Goal: Task Accomplishment & Management: Use online tool/utility

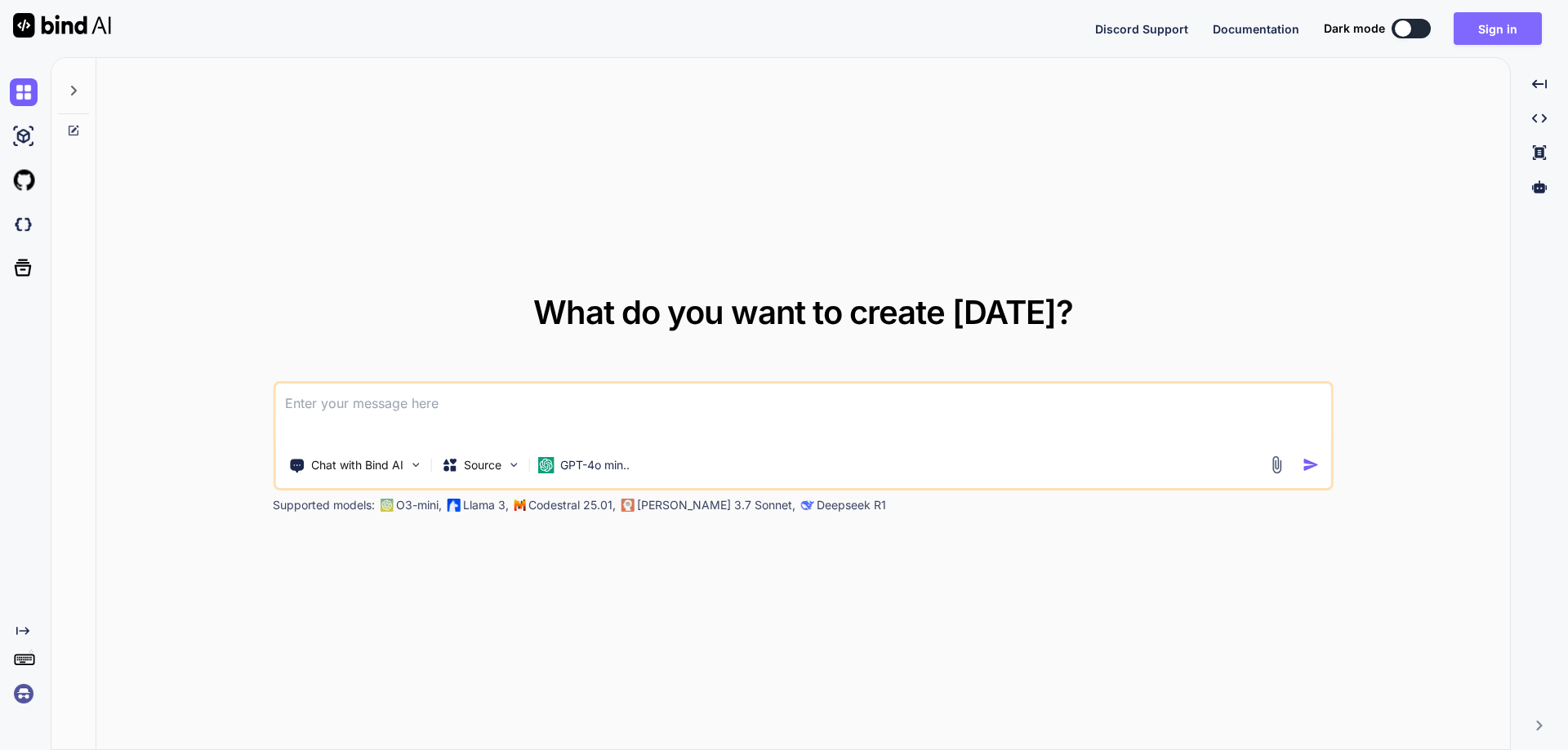
click at [1485, 26] on button "Sign in" at bounding box center [1497, 28] width 88 height 33
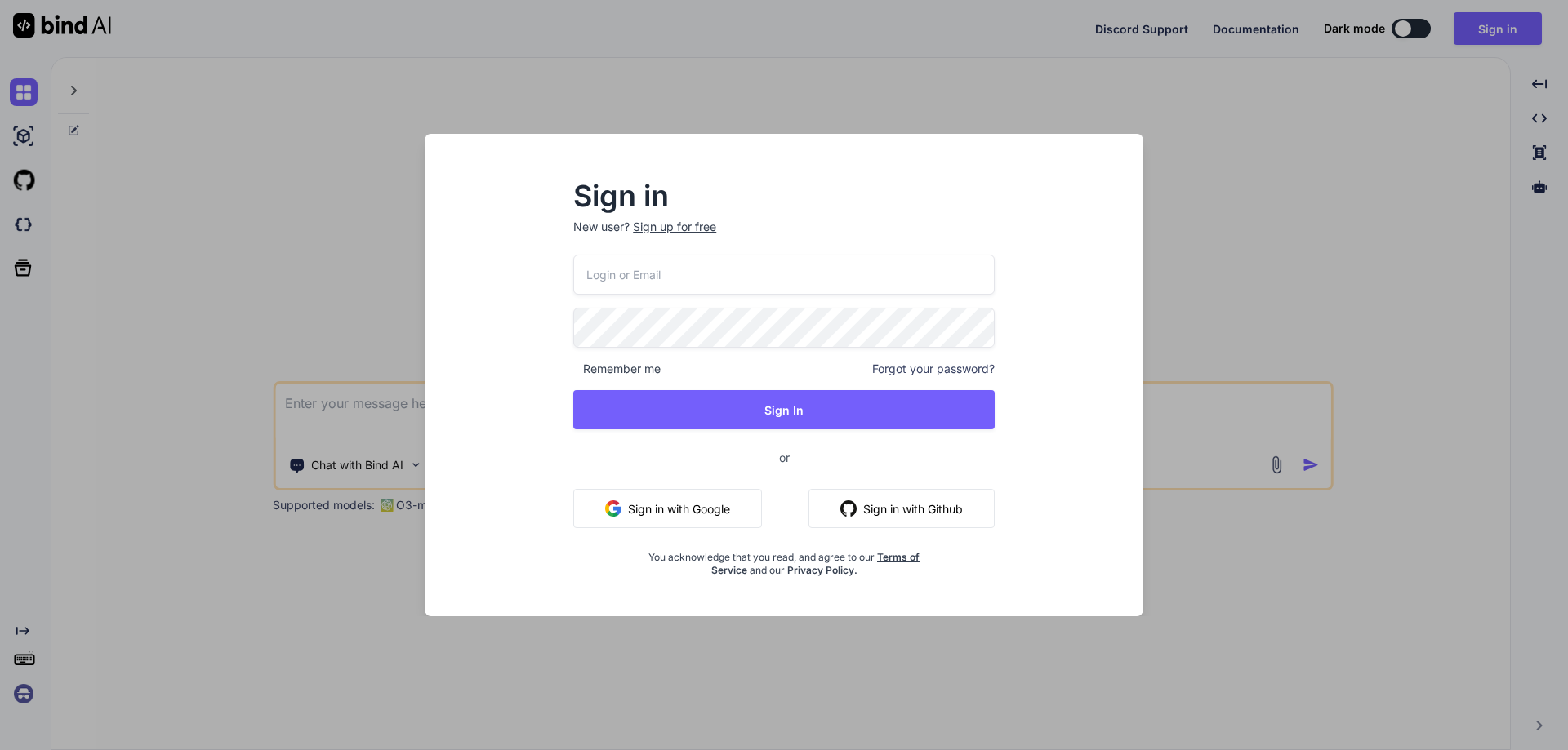
click at [1404, 177] on div "Sign in New user? Sign up for free Remember me Forgot your password? Sign In or…" at bounding box center [784, 375] width 1568 height 750
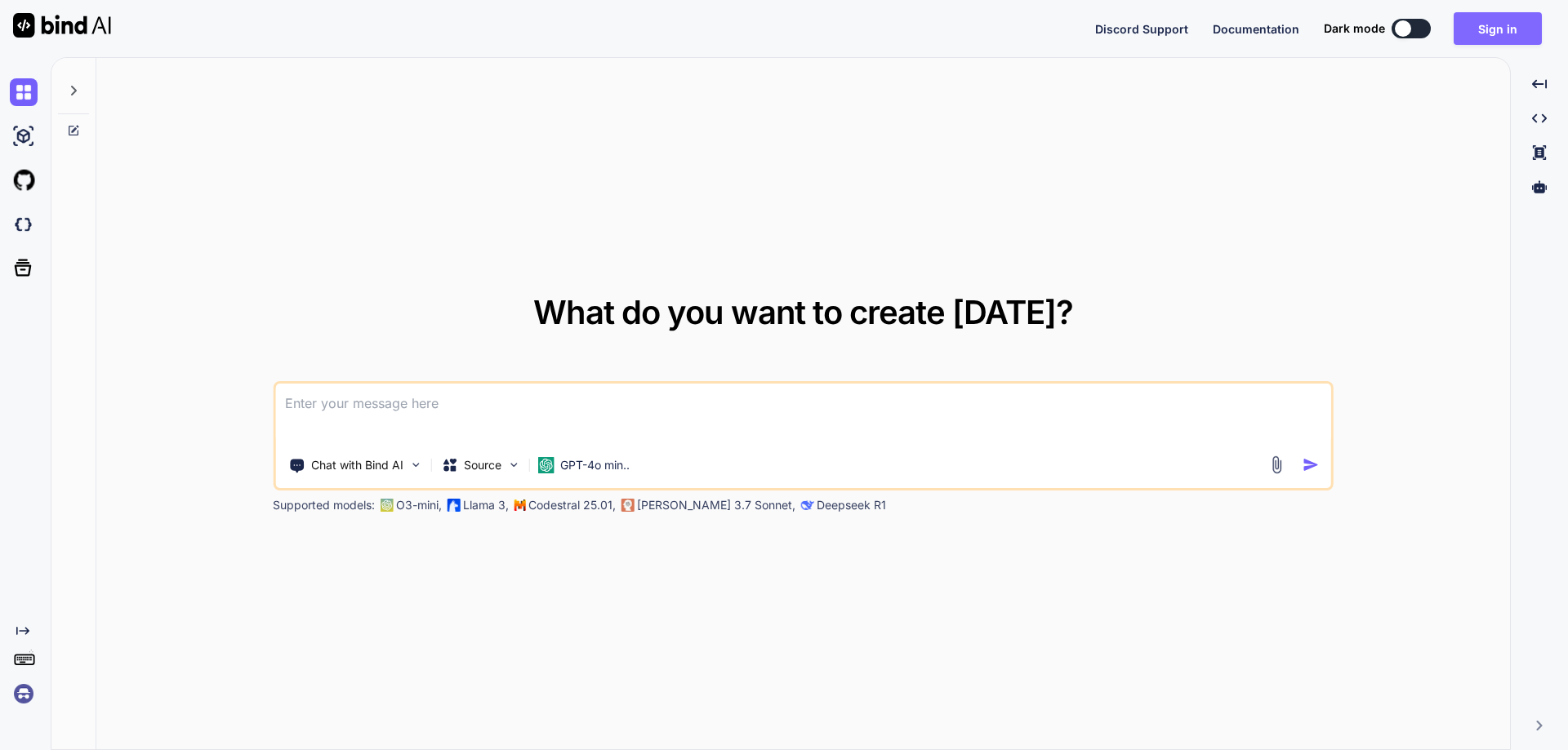
click at [1505, 26] on button "Sign in" at bounding box center [1497, 28] width 88 height 33
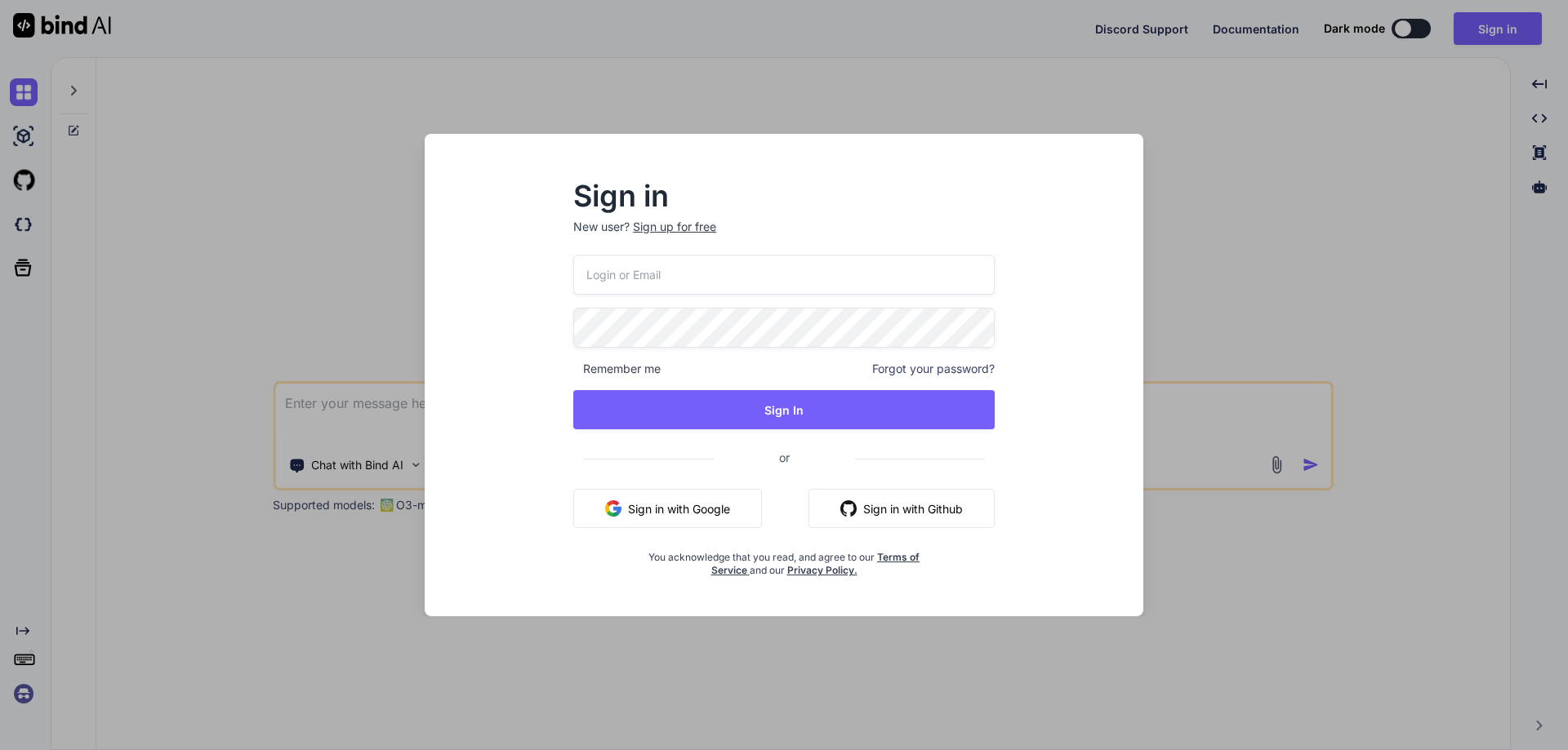
click at [738, 285] on input "email" at bounding box center [784, 274] width 421 height 40
paste input "[EMAIL_ADDRESS][DOMAIN_NAME]"
type input "[EMAIL_ADDRESS][DOMAIN_NAME]"
click at [638, 354] on div "[EMAIL_ADDRESS][DOMAIN_NAME] Remember me Forgot your password? Sign In or Sign …" at bounding box center [784, 415] width 421 height 323
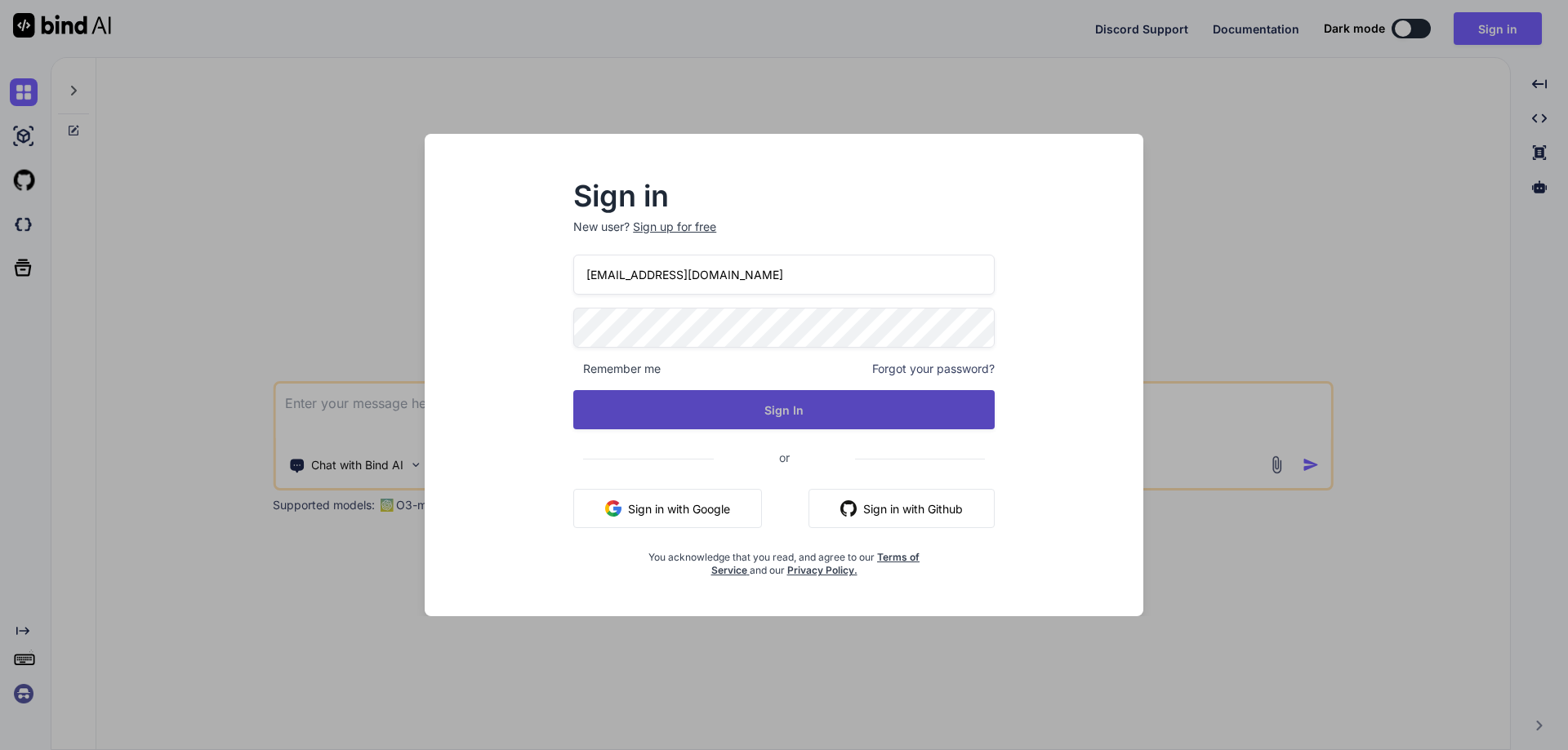
click at [645, 411] on button "Sign In" at bounding box center [784, 409] width 421 height 39
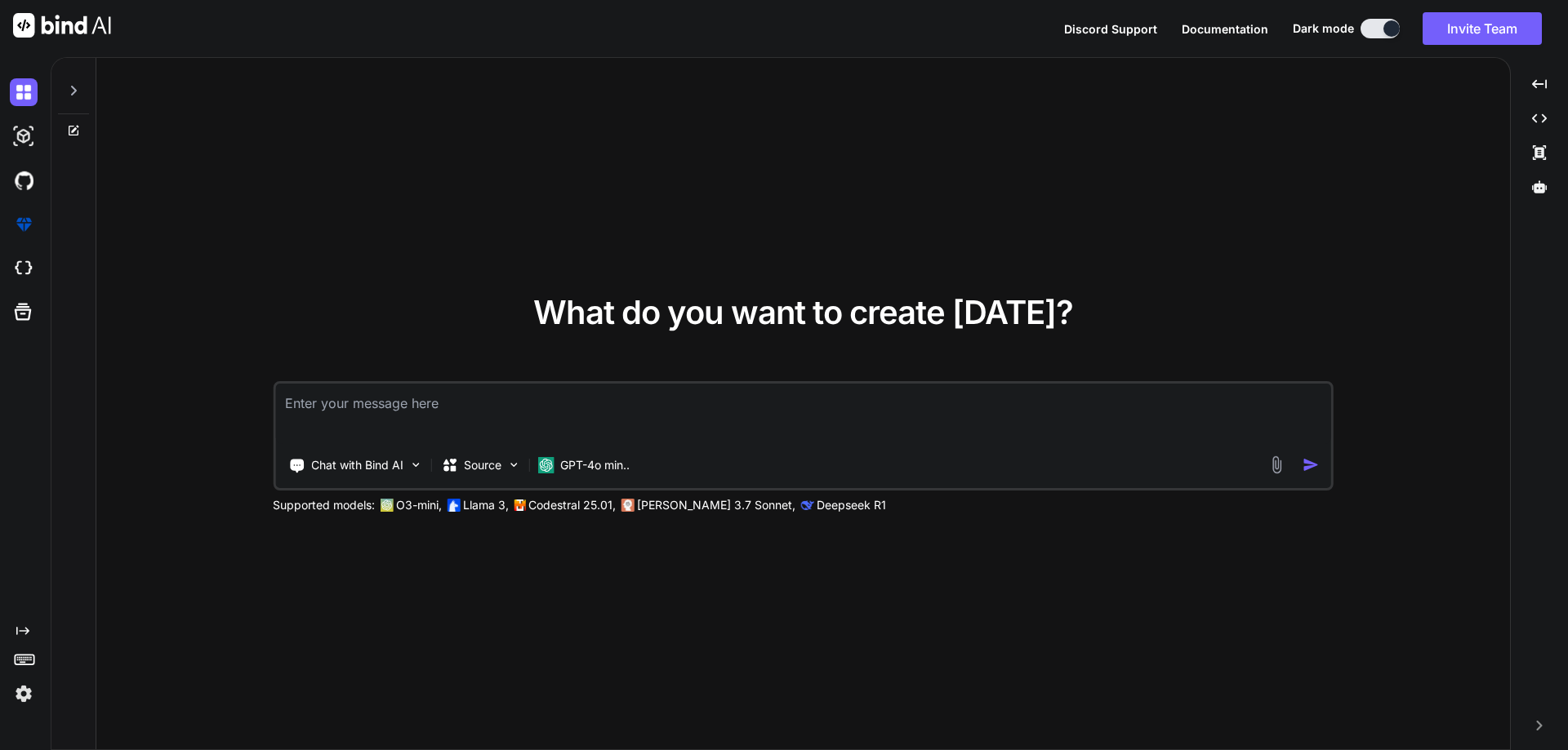
click at [1266, 93] on div "What do you want to create [DATE]? Chat with Bind AI Source GPT-4o min.. Suppor…" at bounding box center [803, 404] width 1414 height 693
click at [394, 405] on textarea at bounding box center [803, 414] width 1056 height 61
paste textarea "@using InfraredIV.Core.WebRequestModel @model UserRegistration @{ Layout = "~/V…"
type textarea "@using InfraredIV.Core.WebRequestModel @model UserRegistration @{ Layout = "~/V…"
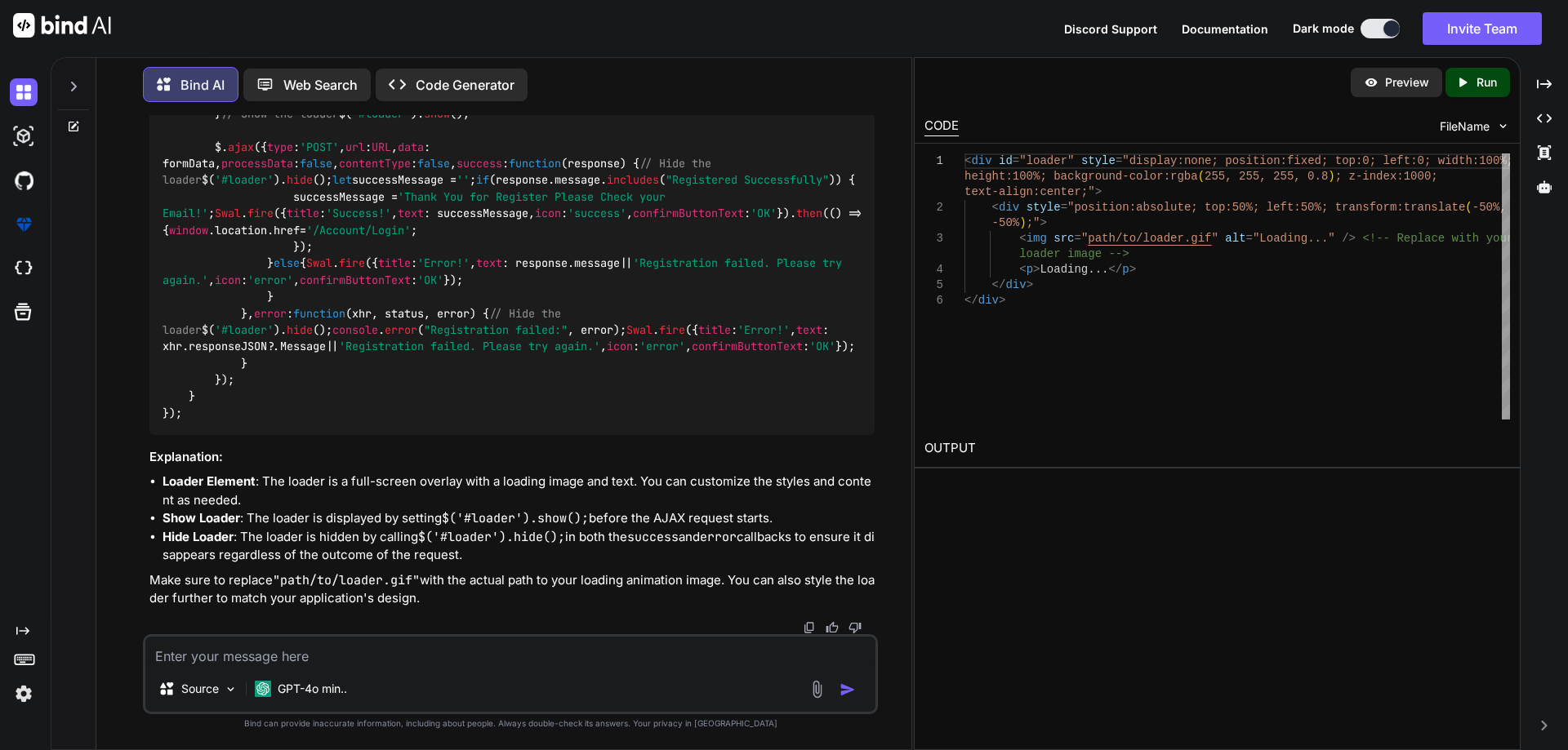
scroll to position [3020, 0]
